Goal: Find specific page/section: Find specific page/section

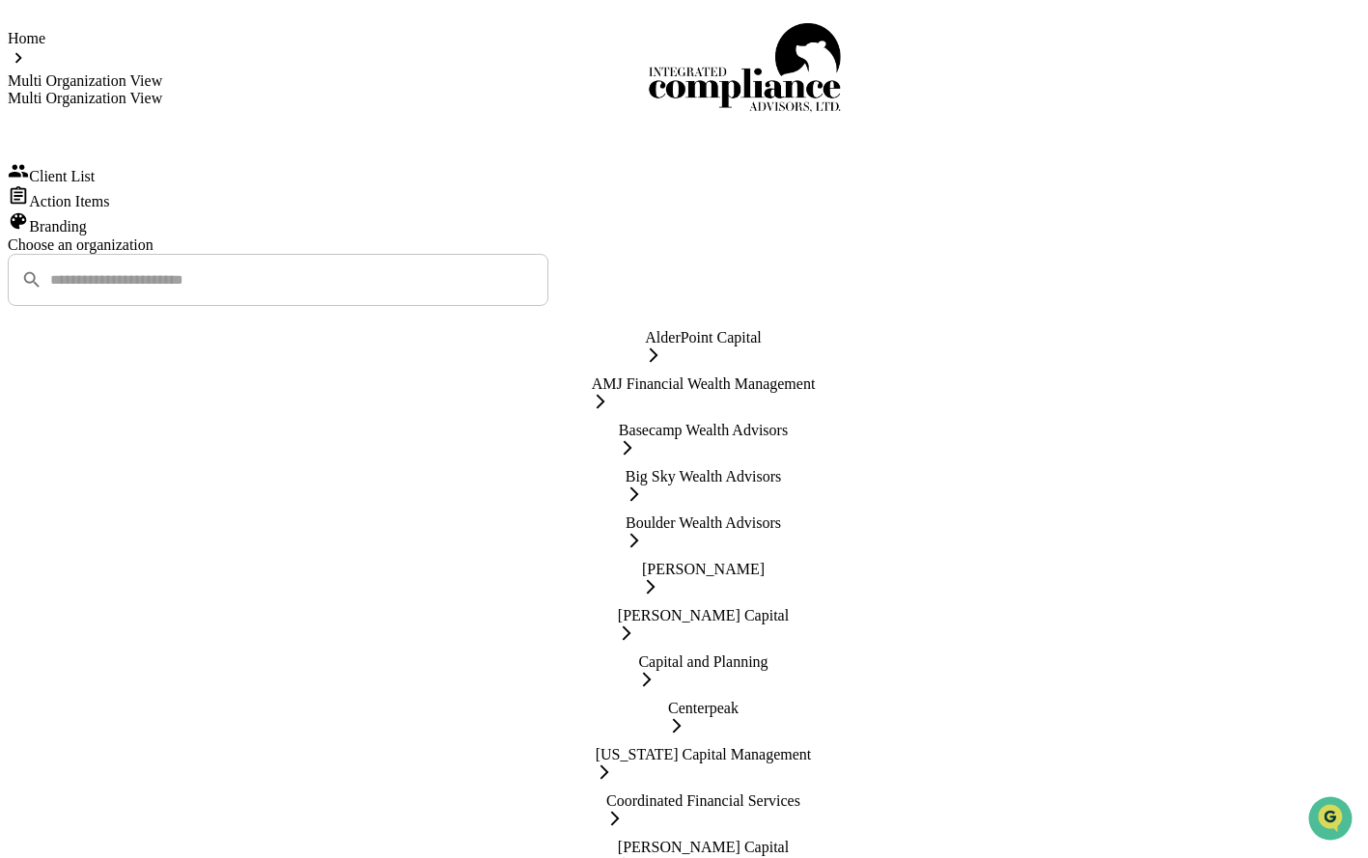
click at [179, 210] on div "Action Items" at bounding box center [684, 197] width 1352 height 25
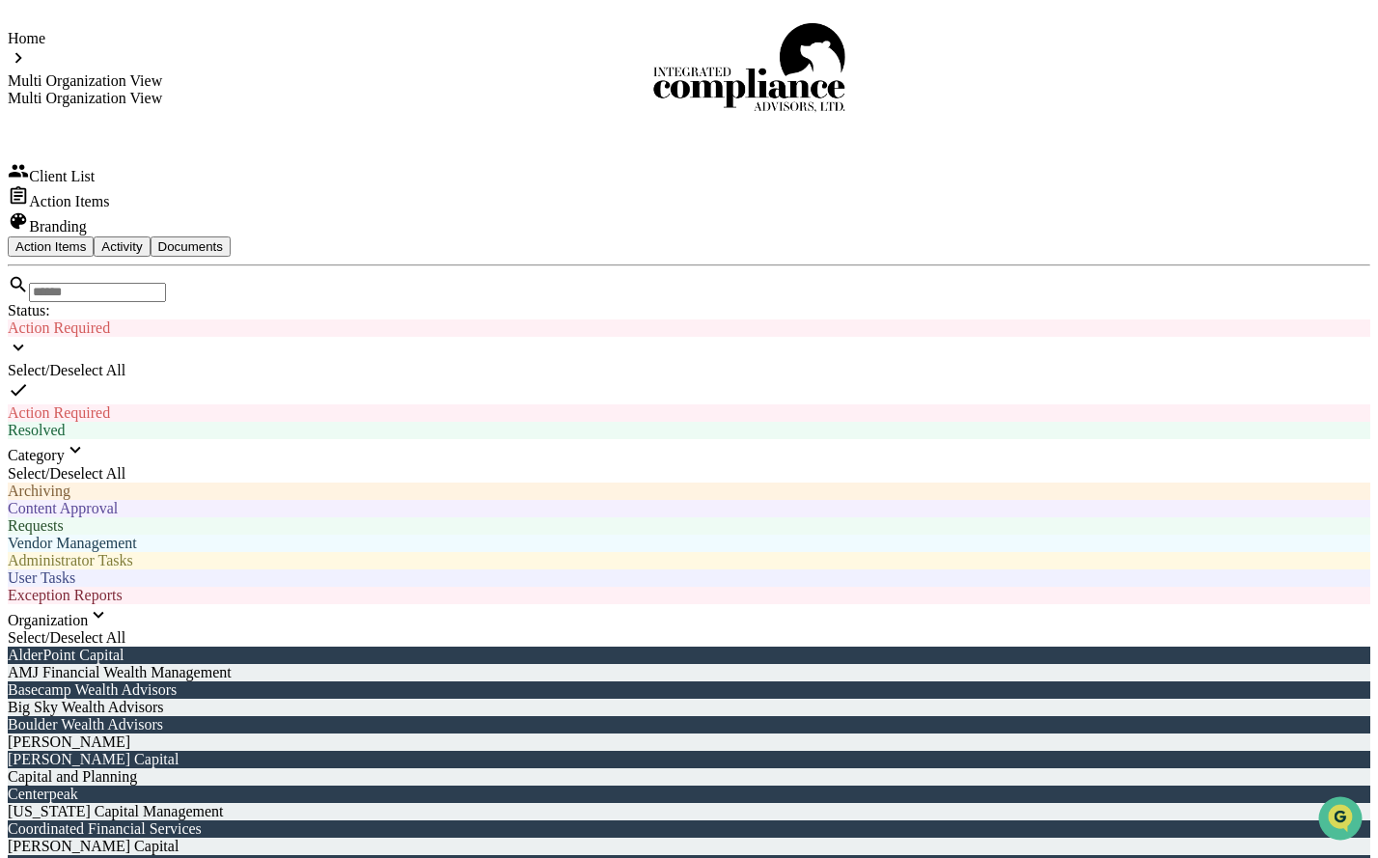
click at [80, 34] on div "Home" at bounding box center [85, 38] width 154 height 17
click at [235, 185] on div "Client List" at bounding box center [689, 172] width 1363 height 25
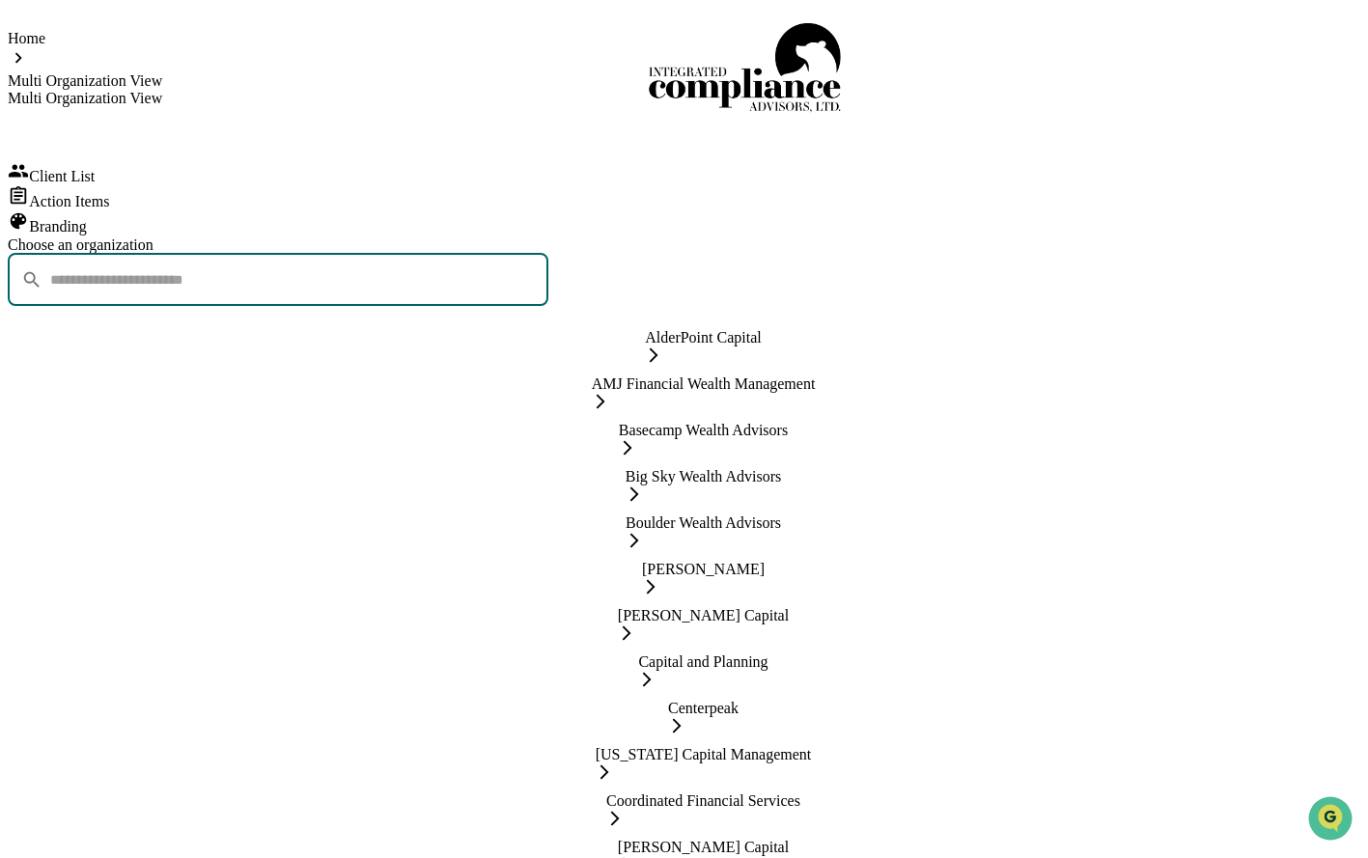
click at [548, 254] on input "consultant-dashboard__filter-organizations-search-bar" at bounding box center [299, 280] width 498 height 52
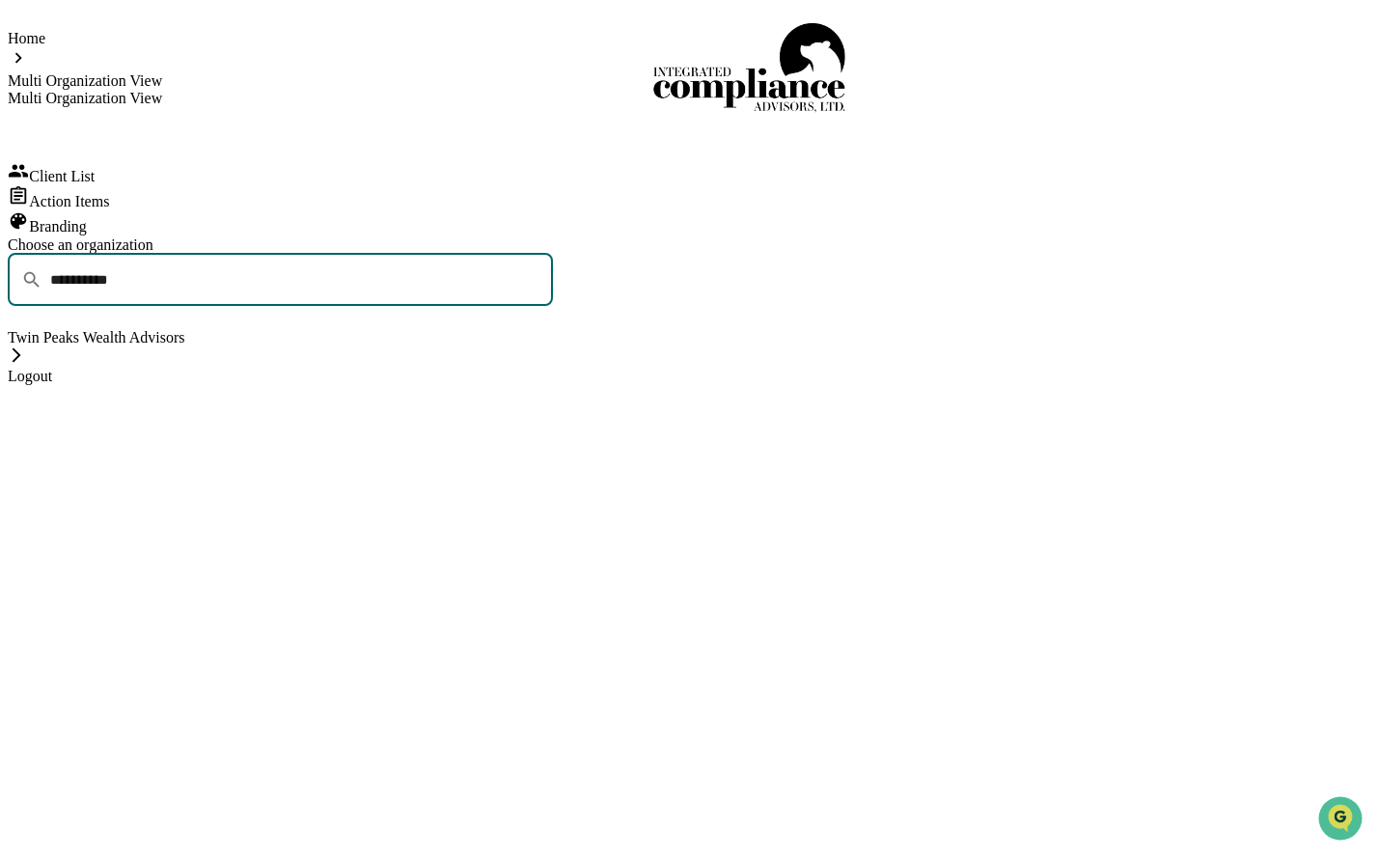
type input "**********"
click at [882, 329] on div "Twin Peaks Wealth Advisors" at bounding box center [689, 348] width 1363 height 39
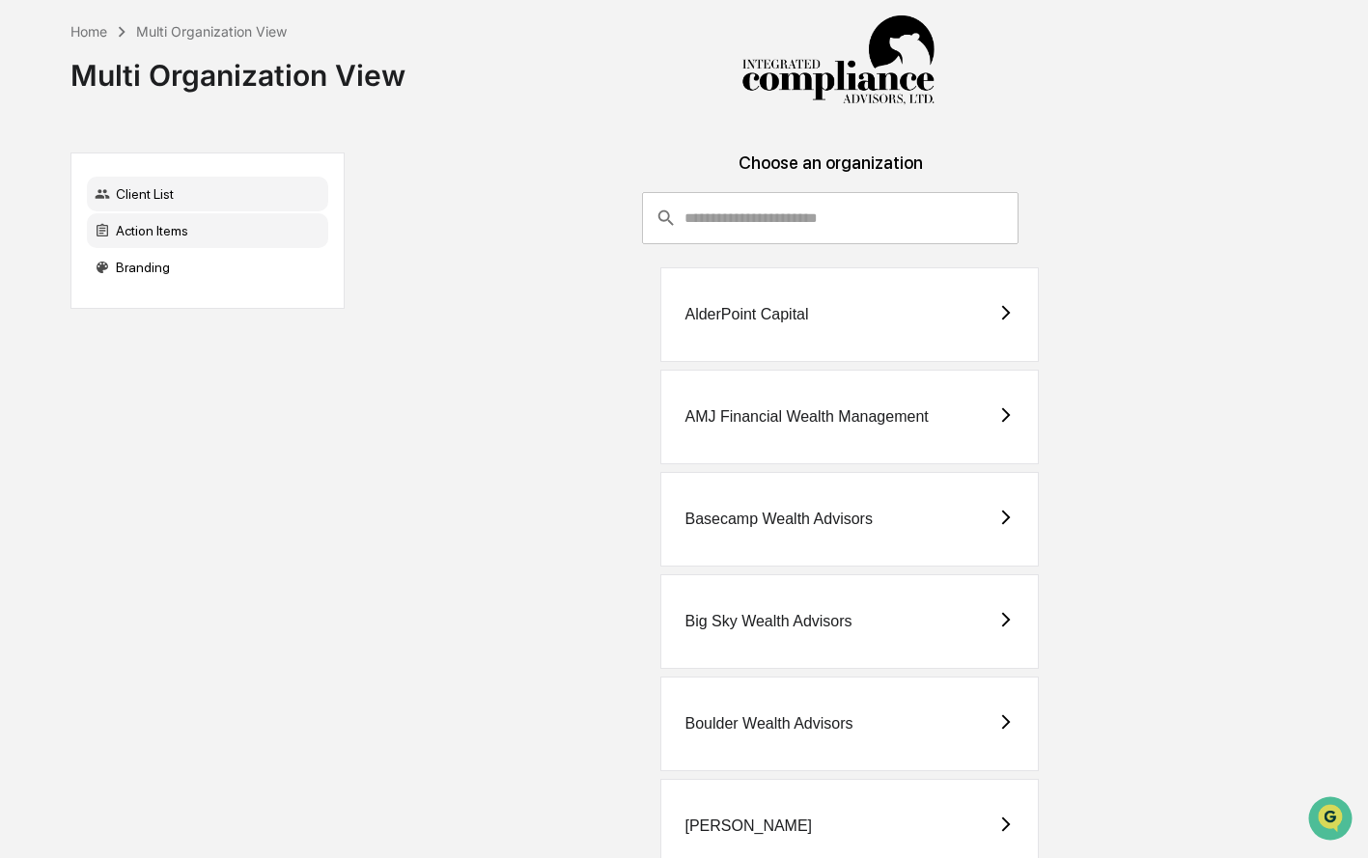
click at [181, 230] on div "Action Items" at bounding box center [207, 230] width 241 height 35
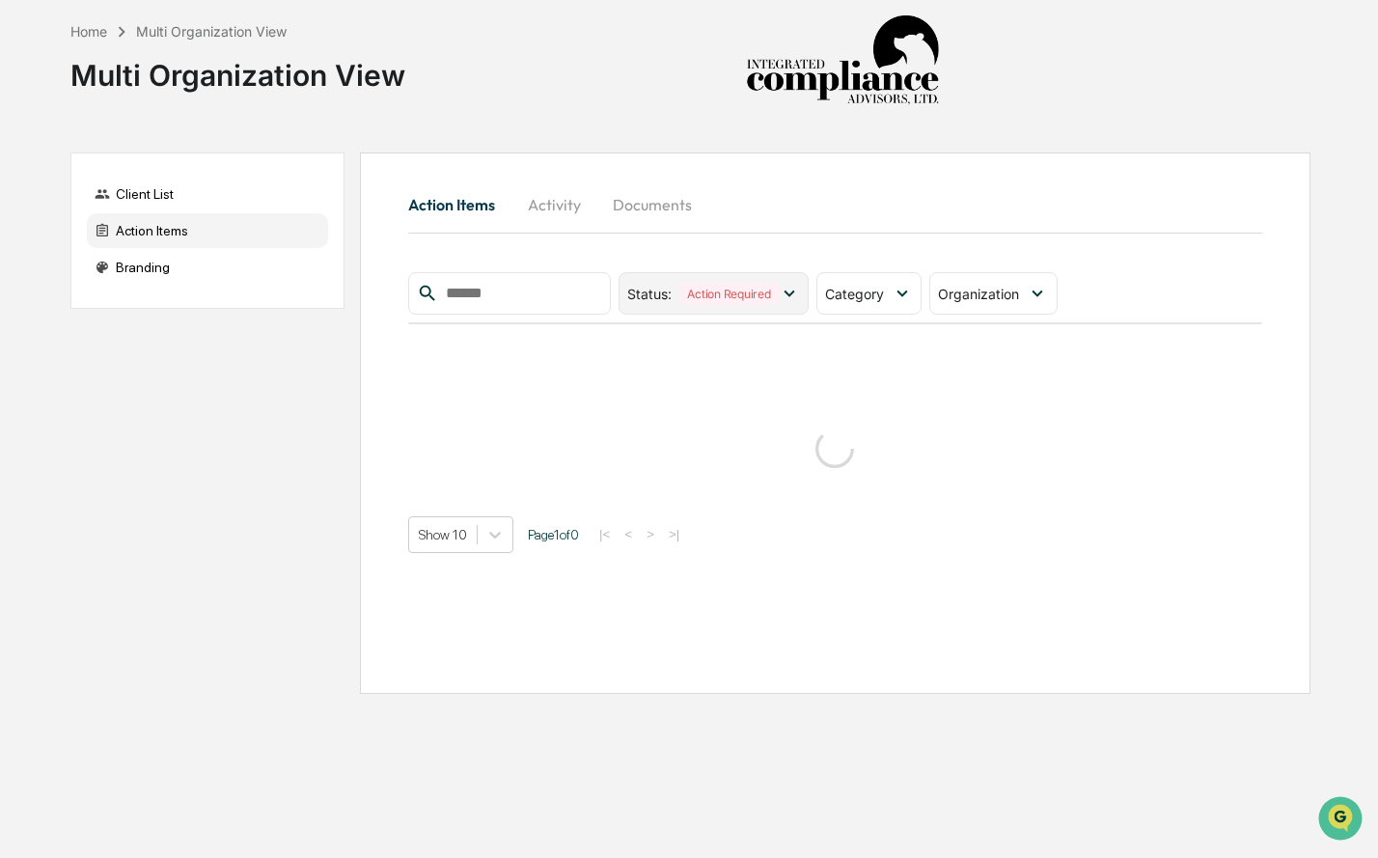
click at [793, 288] on icon at bounding box center [789, 293] width 21 height 21
click at [826, 235] on div "Action Items Activity Documents Status : Action Required Select/Deselect All Ac…" at bounding box center [835, 366] width 854 height 371
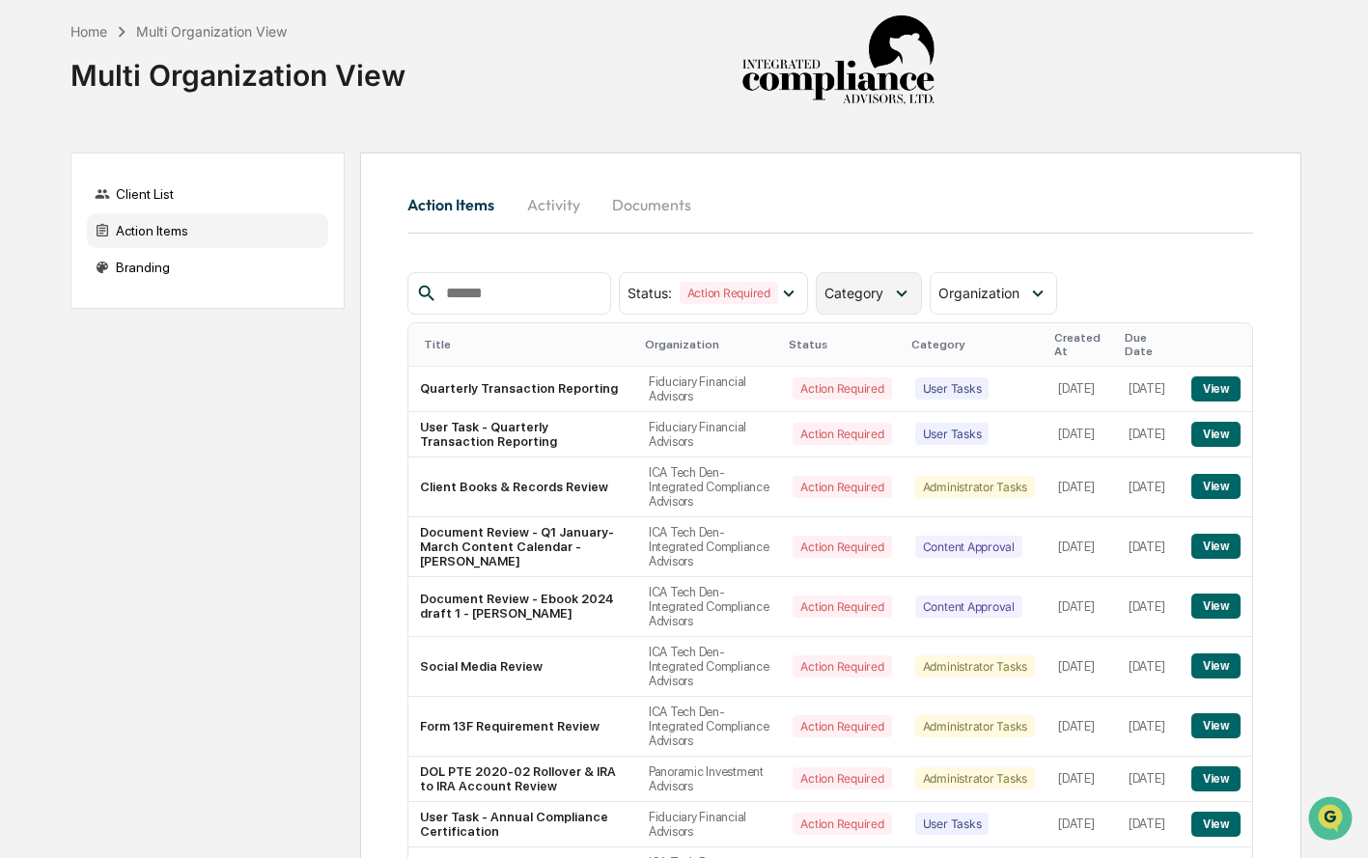
click at [907, 293] on icon at bounding box center [902, 293] width 11 height 7
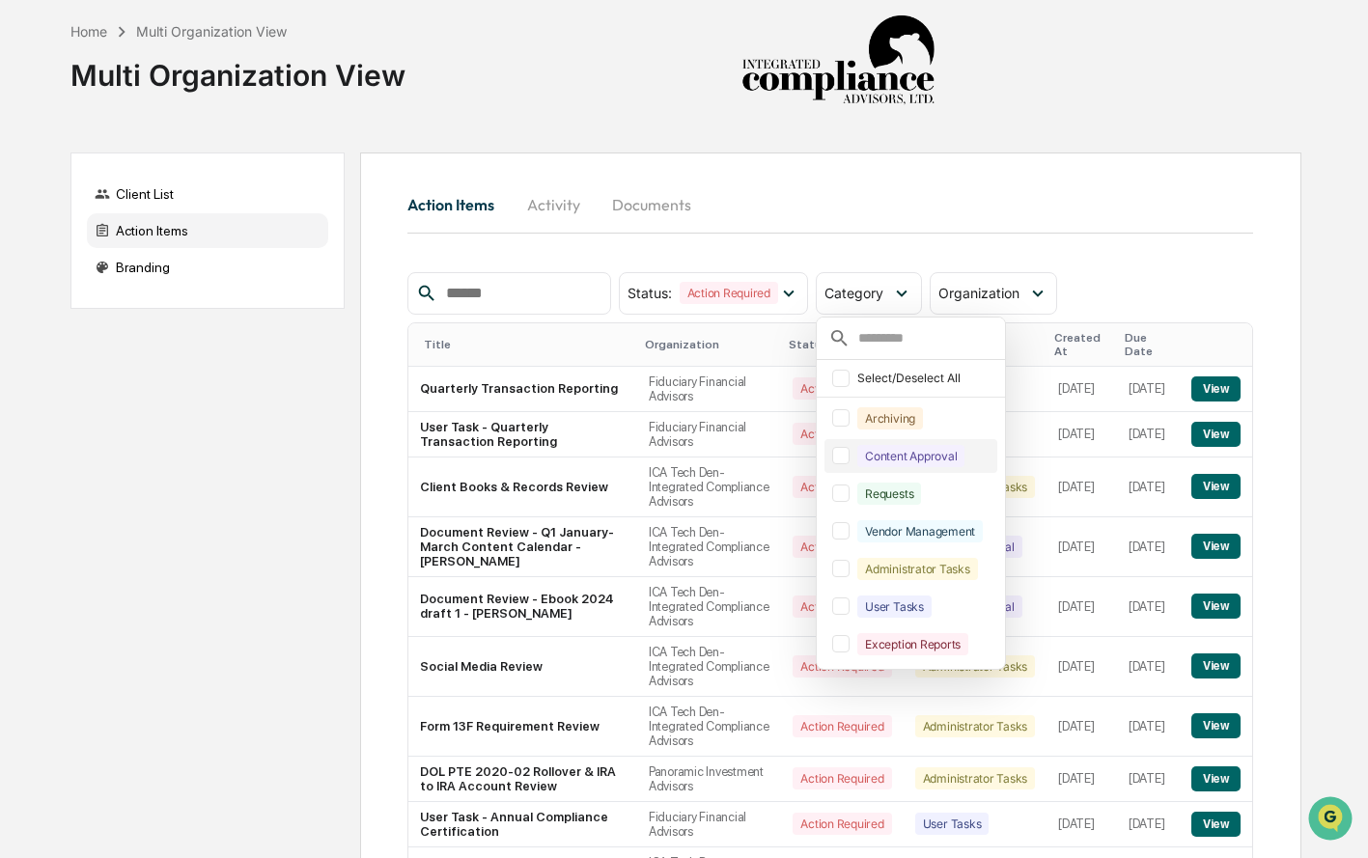
click at [841, 453] on div at bounding box center [840, 455] width 17 height 17
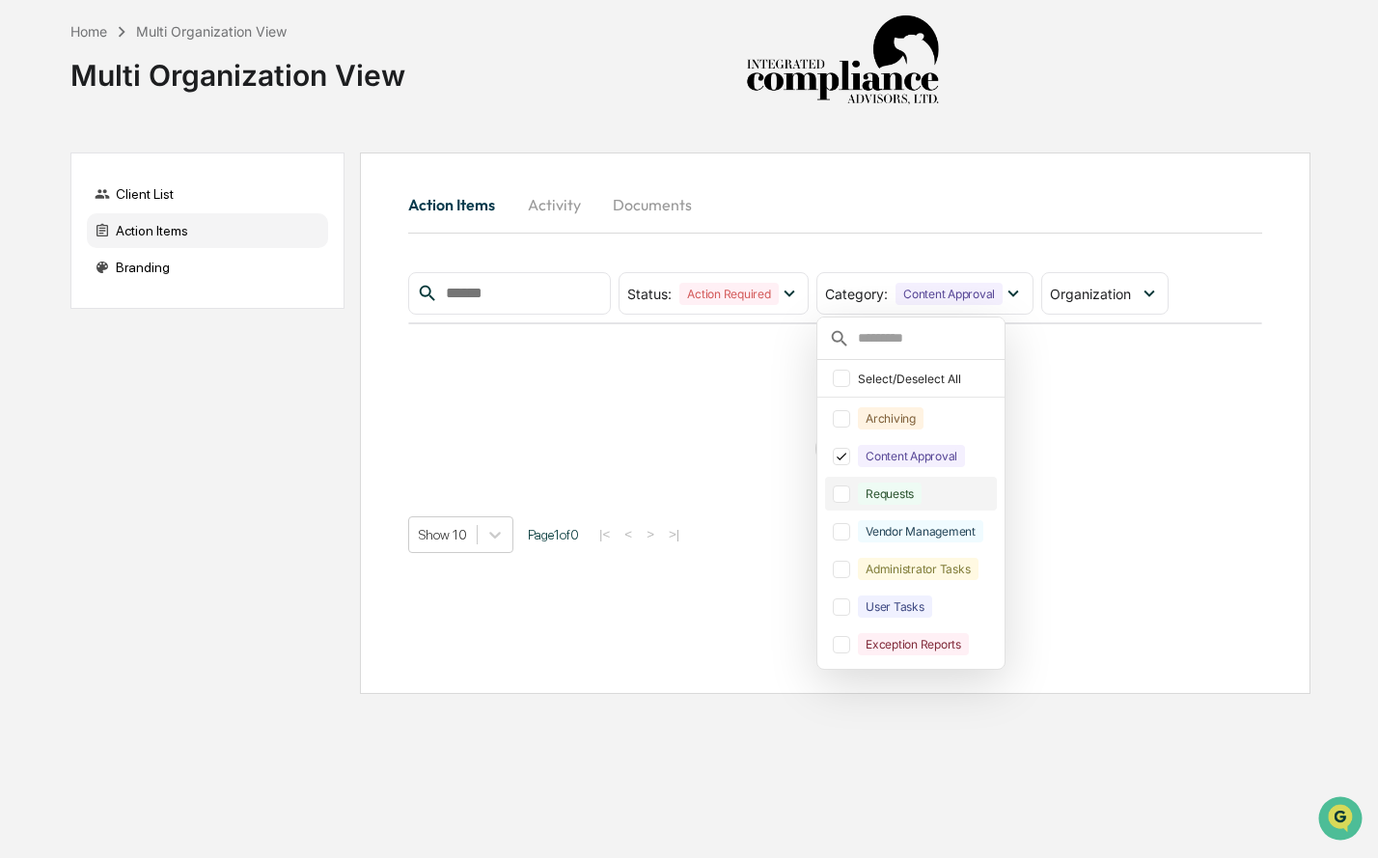
click at [850, 489] on div at bounding box center [841, 493] width 17 height 17
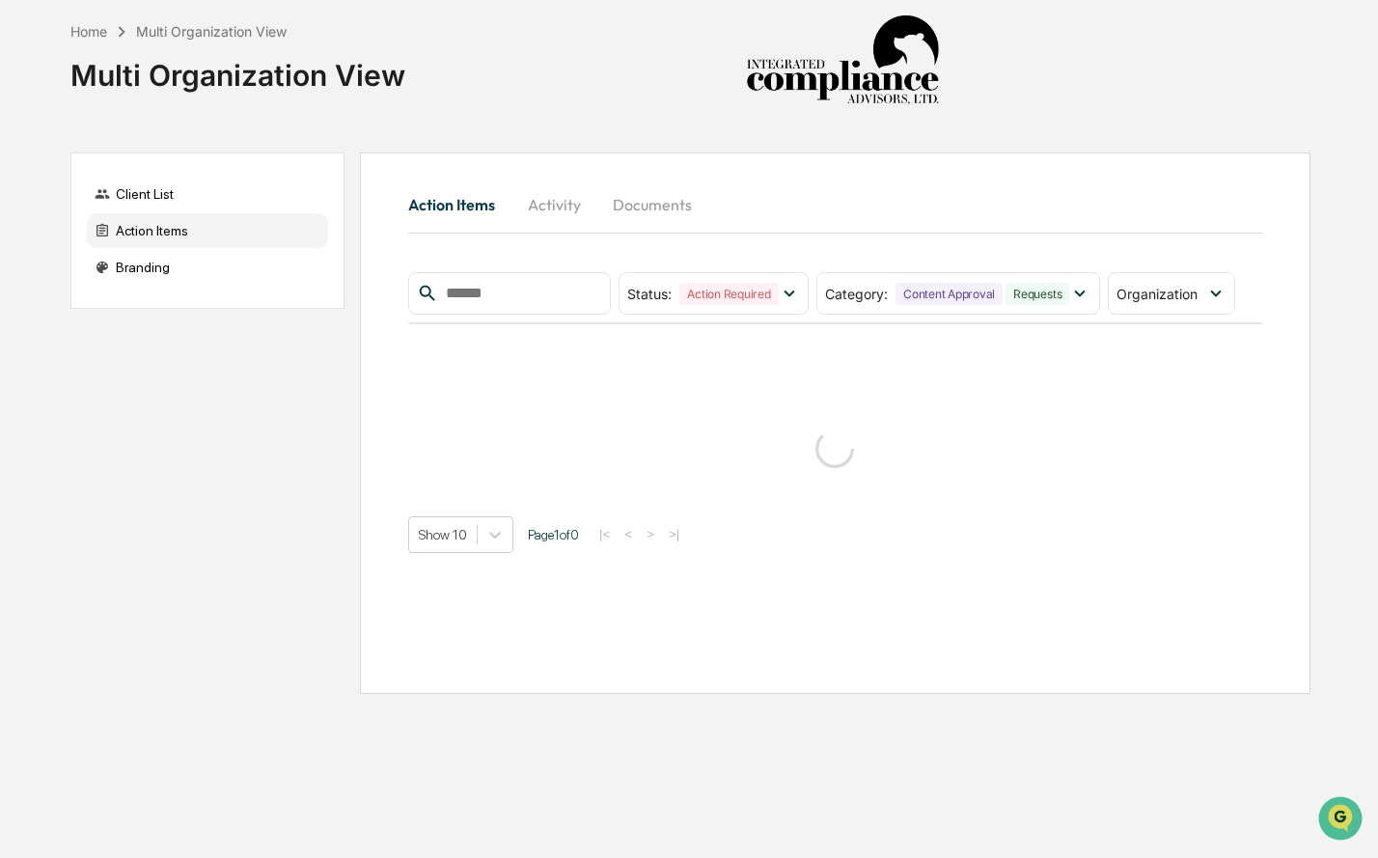
click at [1071, 125] on div "Home Multi Organization View Multi Organization View Client List Action Items B…" at bounding box center [690, 429] width 1298 height 858
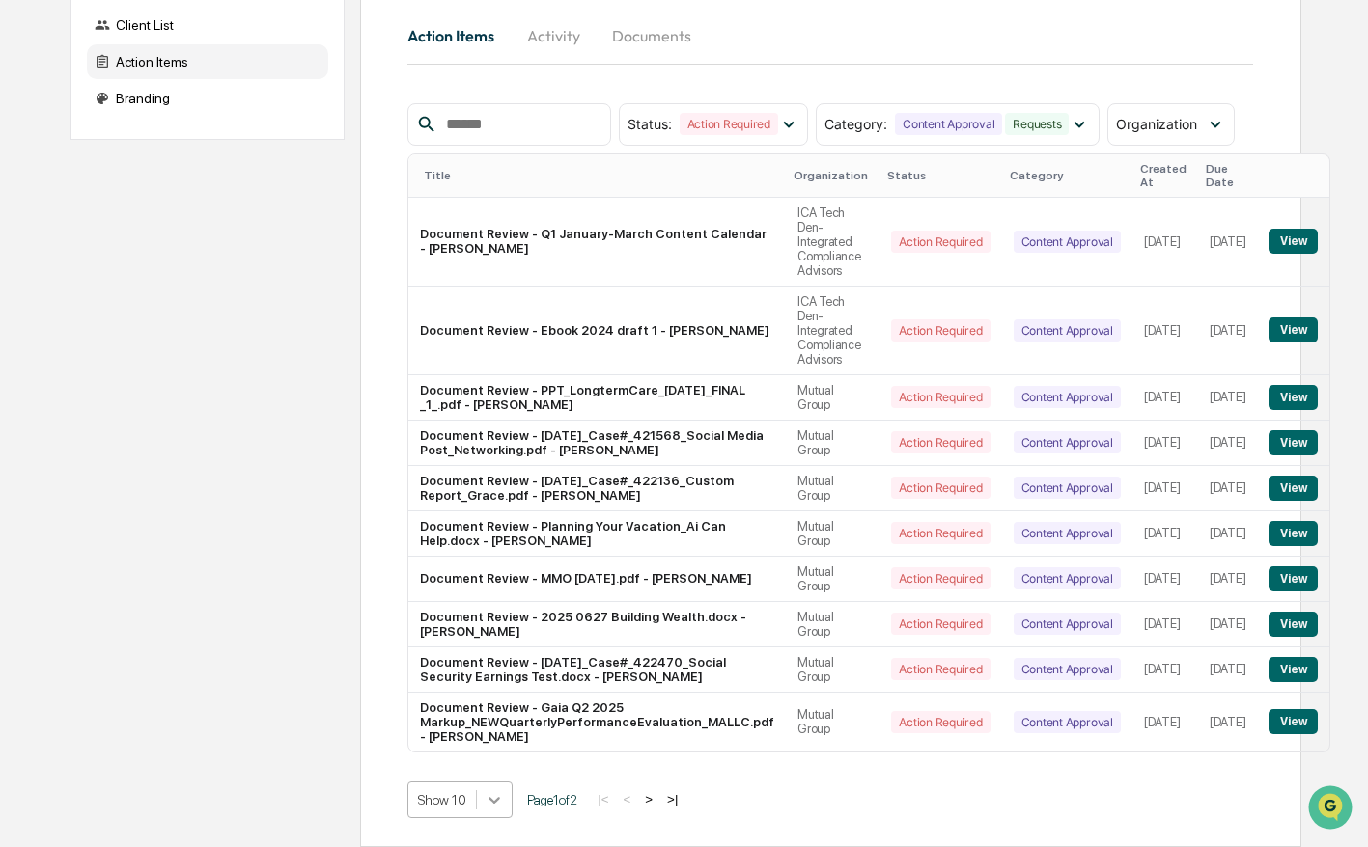
scroll to position [325, 0]
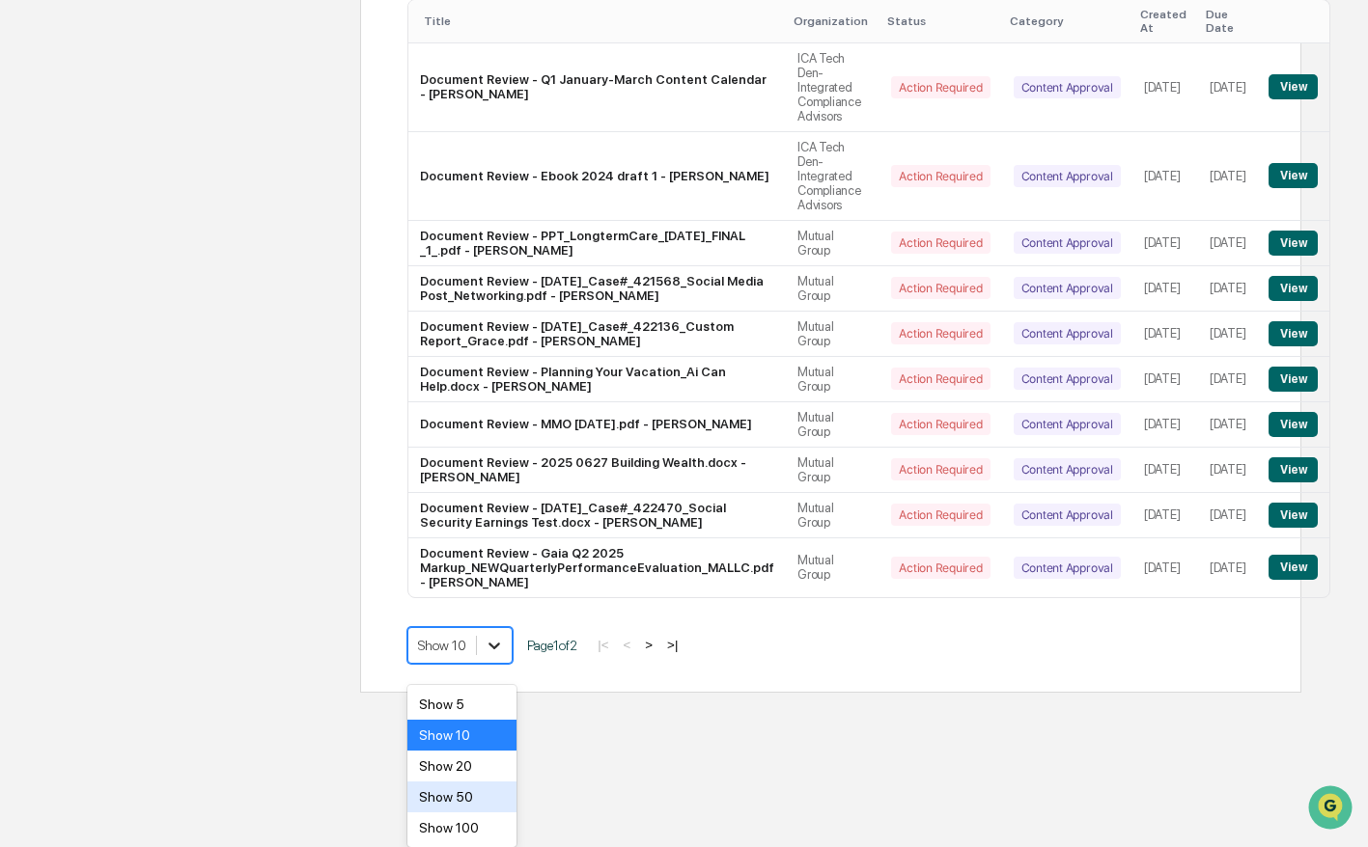
click at [498, 693] on body "Home Multi Organization View Multi Organization View Client List Action Items B…" at bounding box center [684, 185] width 1368 height 1016
click at [478, 788] on div "Show 50" at bounding box center [461, 797] width 109 height 31
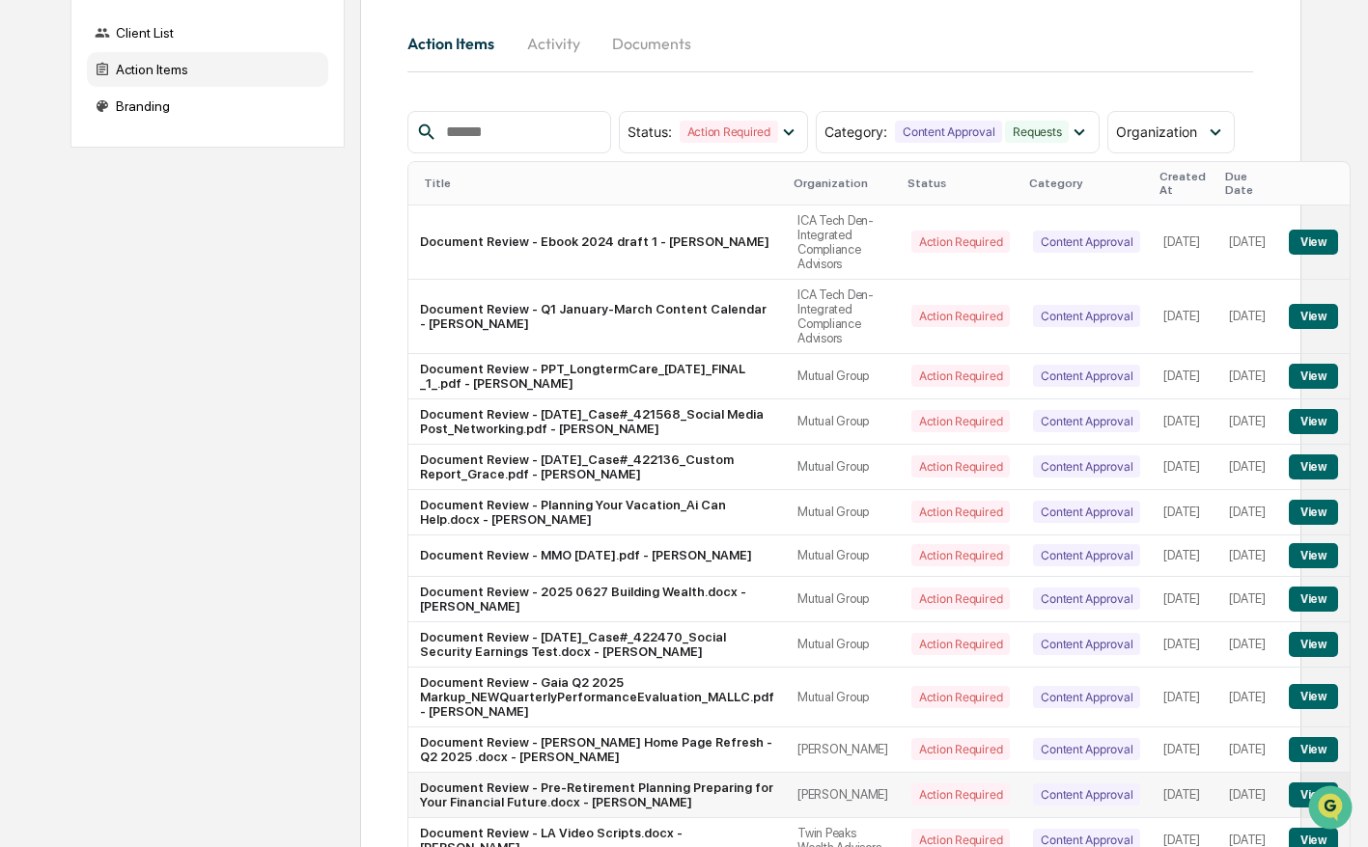
scroll to position [152, 0]
